Goal: Task Accomplishment & Management: Use online tool/utility

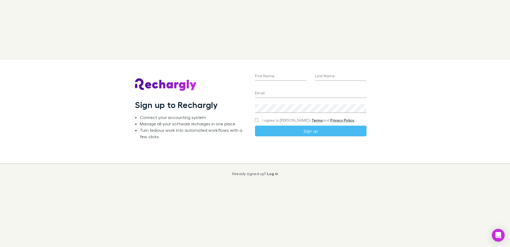
click at [391, 191] on div "Sign up to Rechargly Connect your accounting system Manage all your software re…" at bounding box center [255, 123] width 510 height 247
type input "**********"
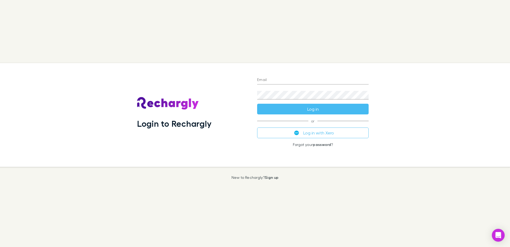
type input "**********"
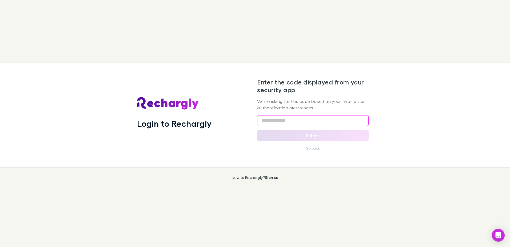
click at [312, 120] on input "text" at bounding box center [313, 120] width 112 height 11
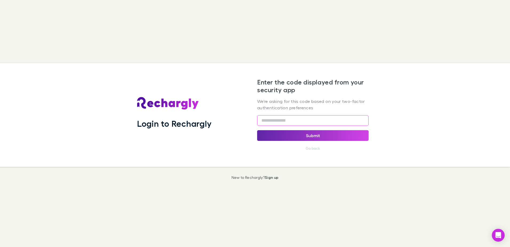
click at [289, 118] on input "text" at bounding box center [313, 120] width 112 height 11
type input "******"
click at [317, 133] on button "Submit" at bounding box center [313, 135] width 112 height 11
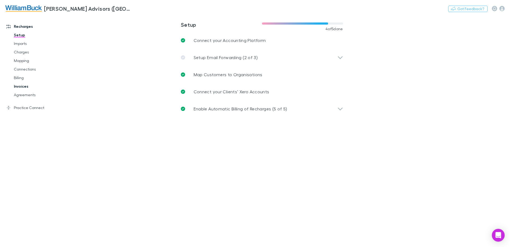
click at [20, 86] on link "Invoices" at bounding box center [41, 86] width 64 height 9
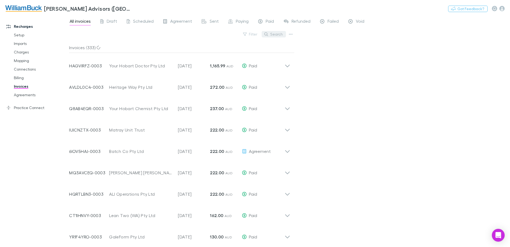
click at [276, 34] on button "Search" at bounding box center [274, 34] width 24 height 6
type input "****"
click at [26, 107] on link "Practice Connect" at bounding box center [36, 107] width 71 height 9
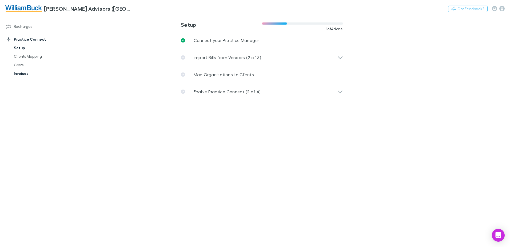
click at [22, 75] on link "Invoices" at bounding box center [41, 73] width 64 height 9
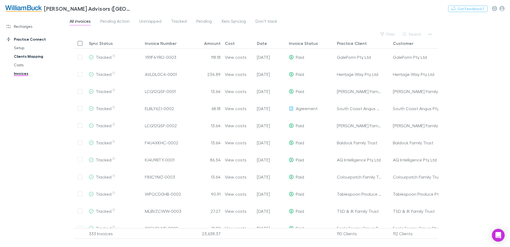
click at [21, 58] on link "Clients Mapping" at bounding box center [41, 56] width 64 height 9
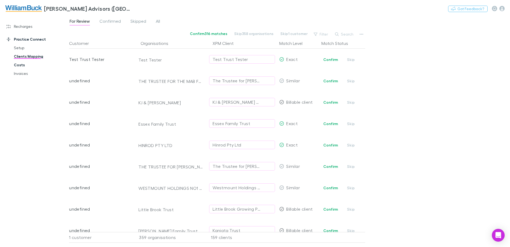
click at [19, 66] on link "Costs" at bounding box center [41, 65] width 64 height 9
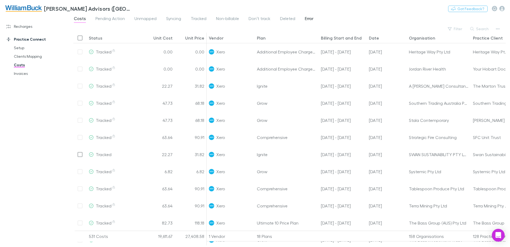
click at [308, 17] on span "Error" at bounding box center [309, 19] width 9 height 7
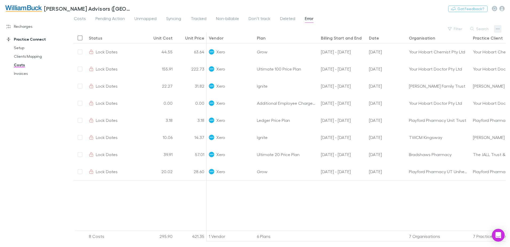
click at [499, 27] on icon "button" at bounding box center [498, 29] width 4 height 4
click at [108, 52] on div at bounding box center [255, 123] width 510 height 247
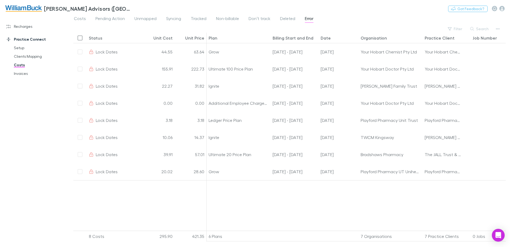
scroll to position [0, 60]
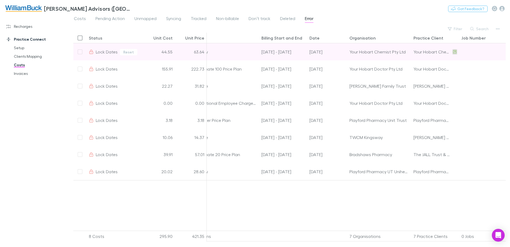
click at [455, 52] on icon at bounding box center [455, 51] width 3 height 3
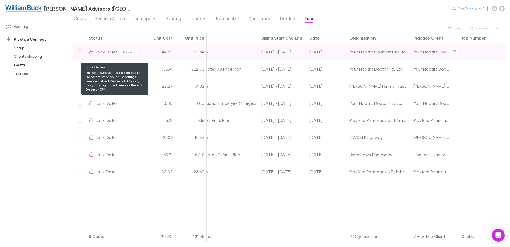
click at [129, 53] on button "Reset" at bounding box center [129, 52] width 18 height 6
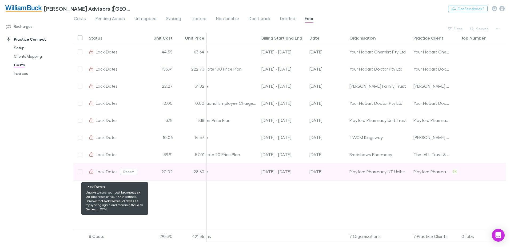
click at [128, 172] on button "Reset" at bounding box center [129, 171] width 18 height 6
